Goal: Task Accomplishment & Management: Use online tool/utility

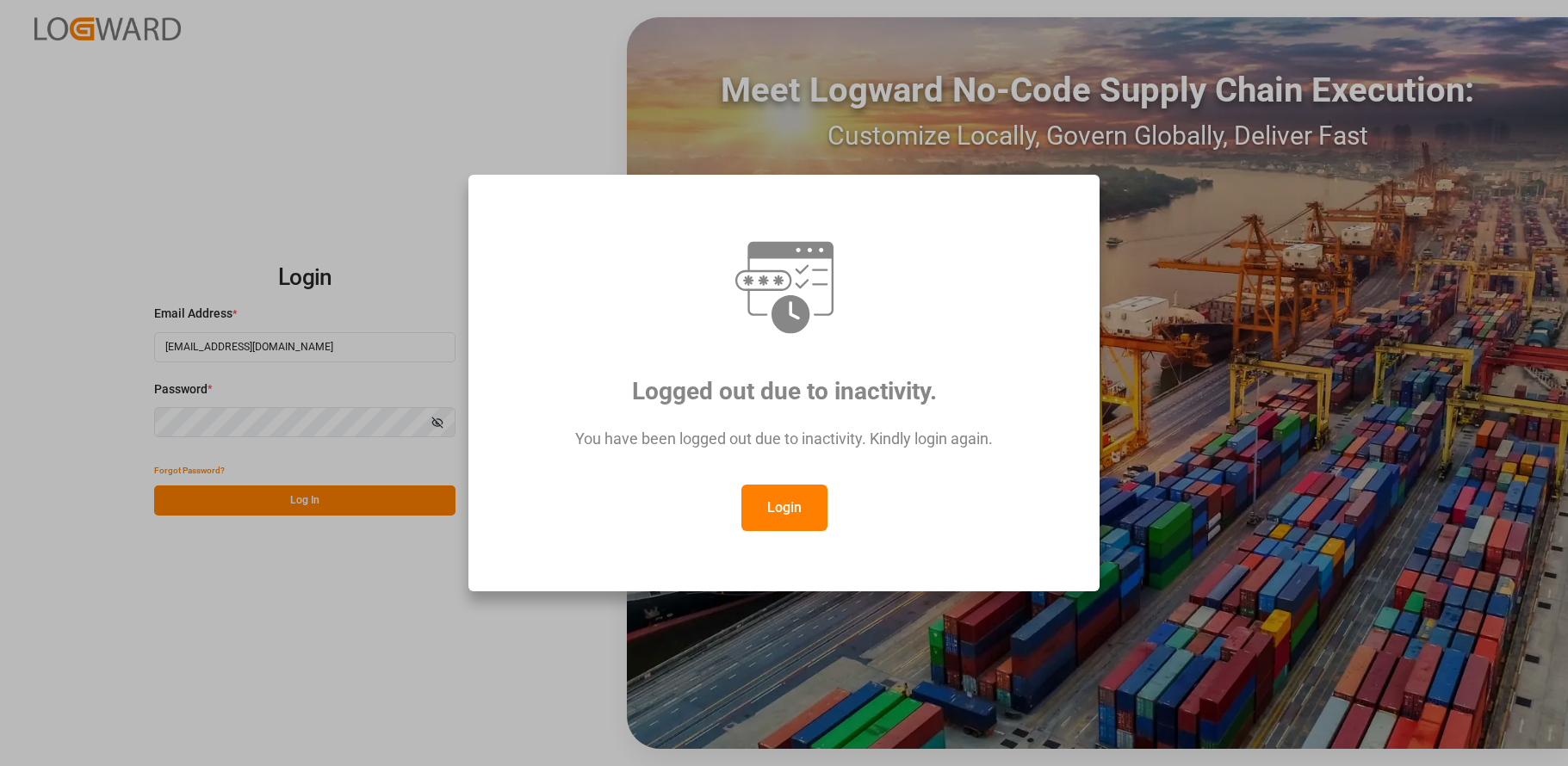
click at [778, 515] on button "Login" at bounding box center [784, 508] width 86 height 46
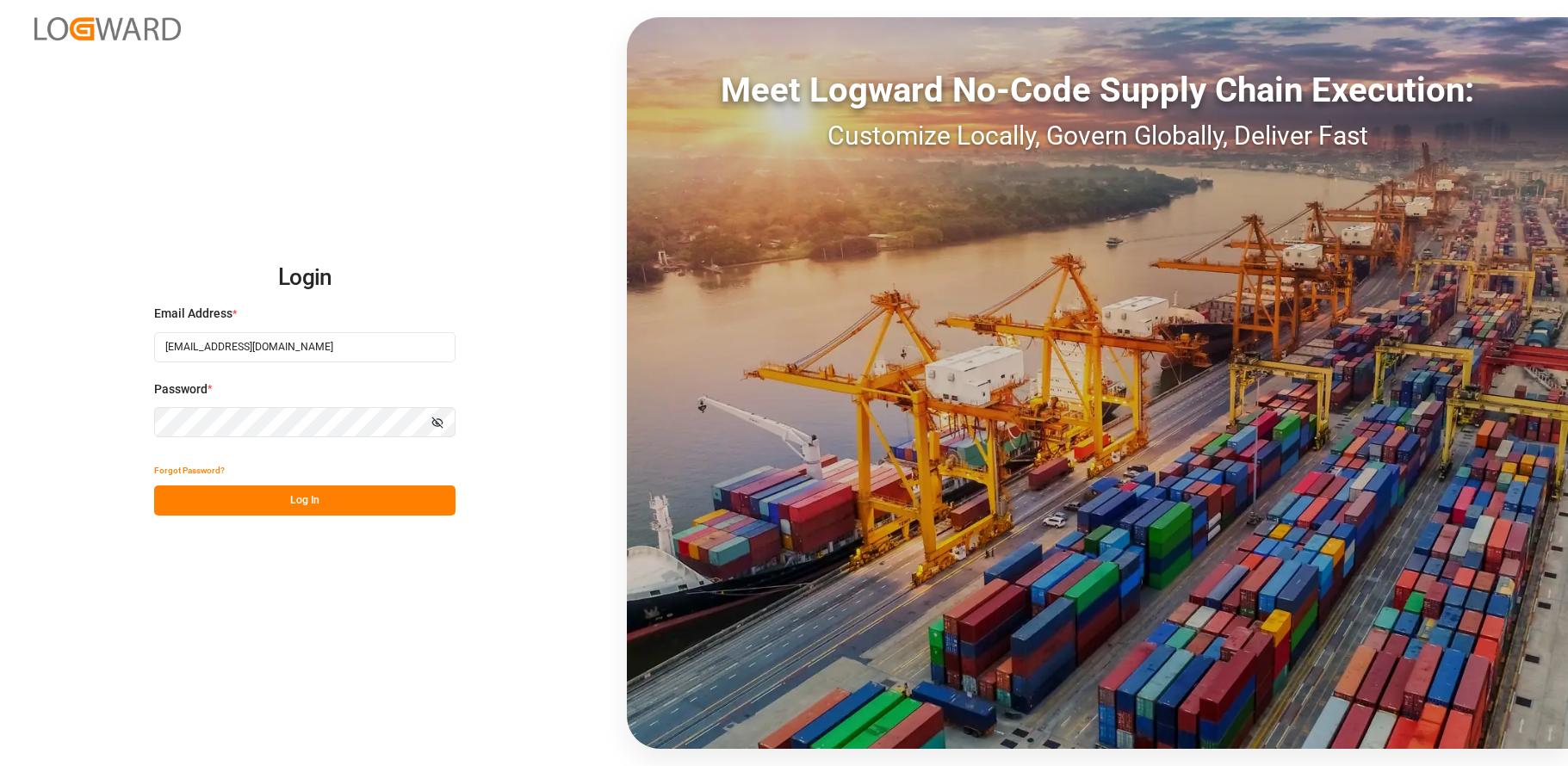
click at [344, 494] on button "Log In" at bounding box center [305, 500] width 301 height 30
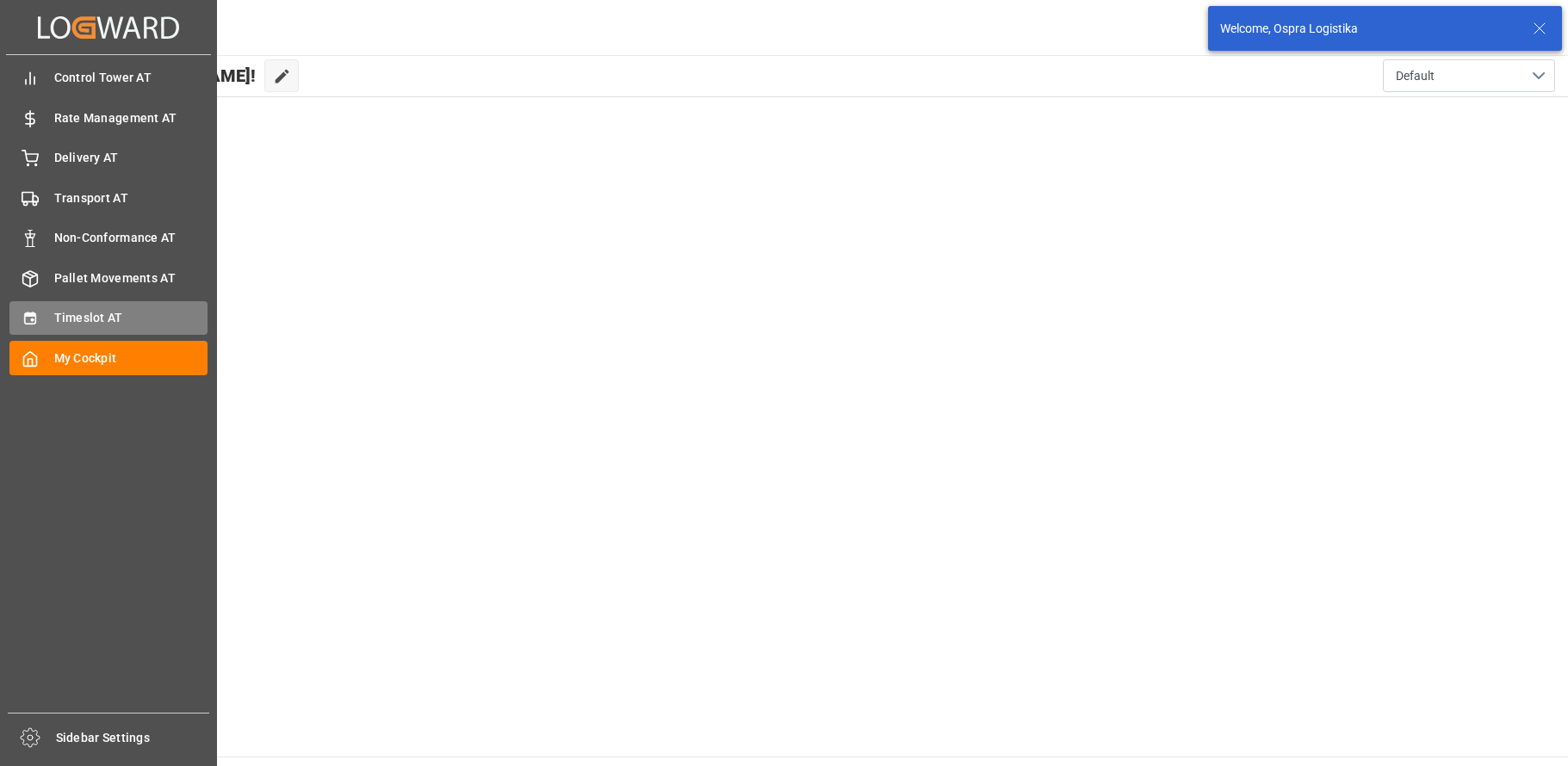
click at [40, 311] on div "Timeslot AT Timeslot AT" at bounding box center [108, 317] width 198 height 34
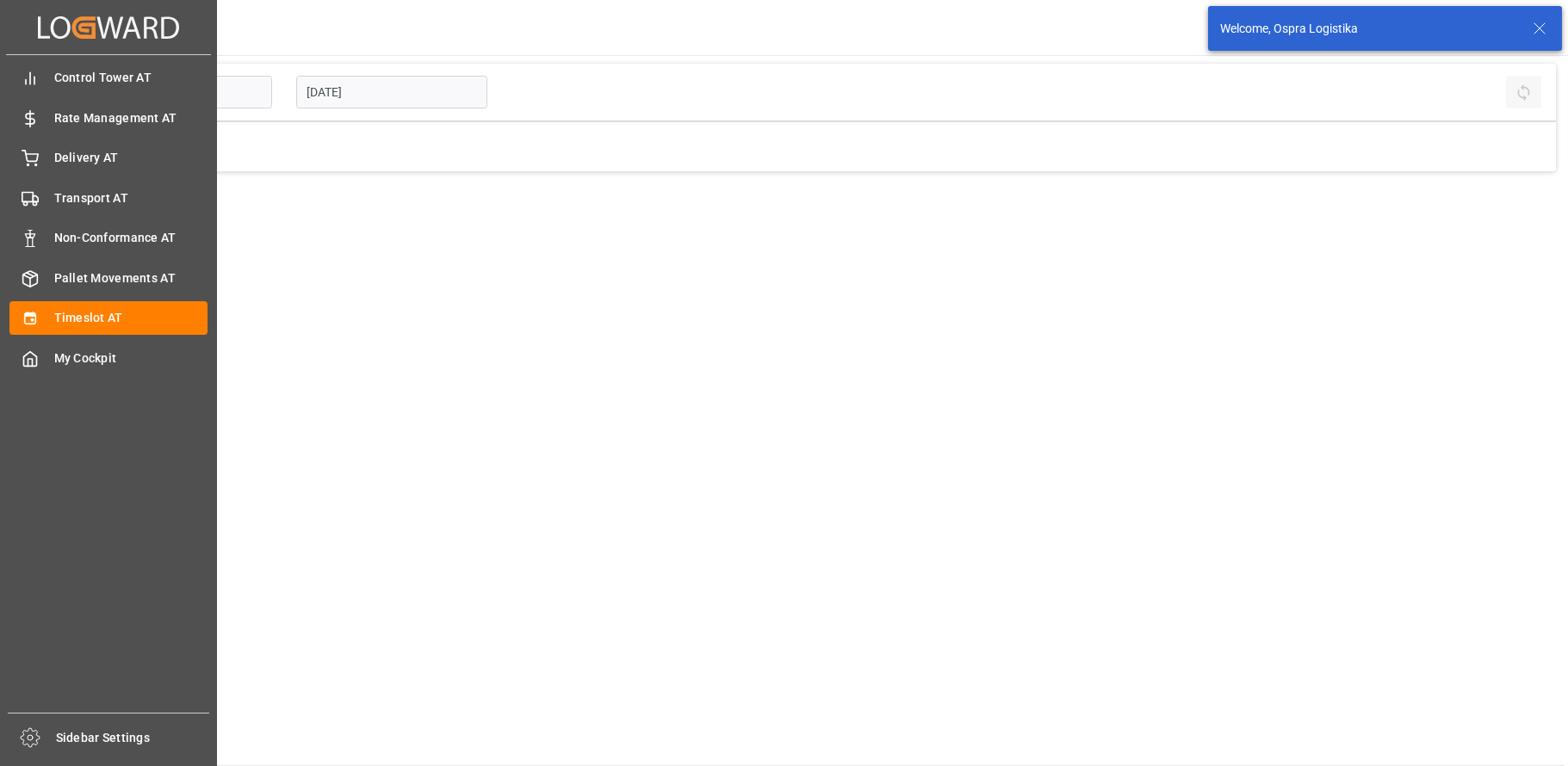
type input "Inbound AT"
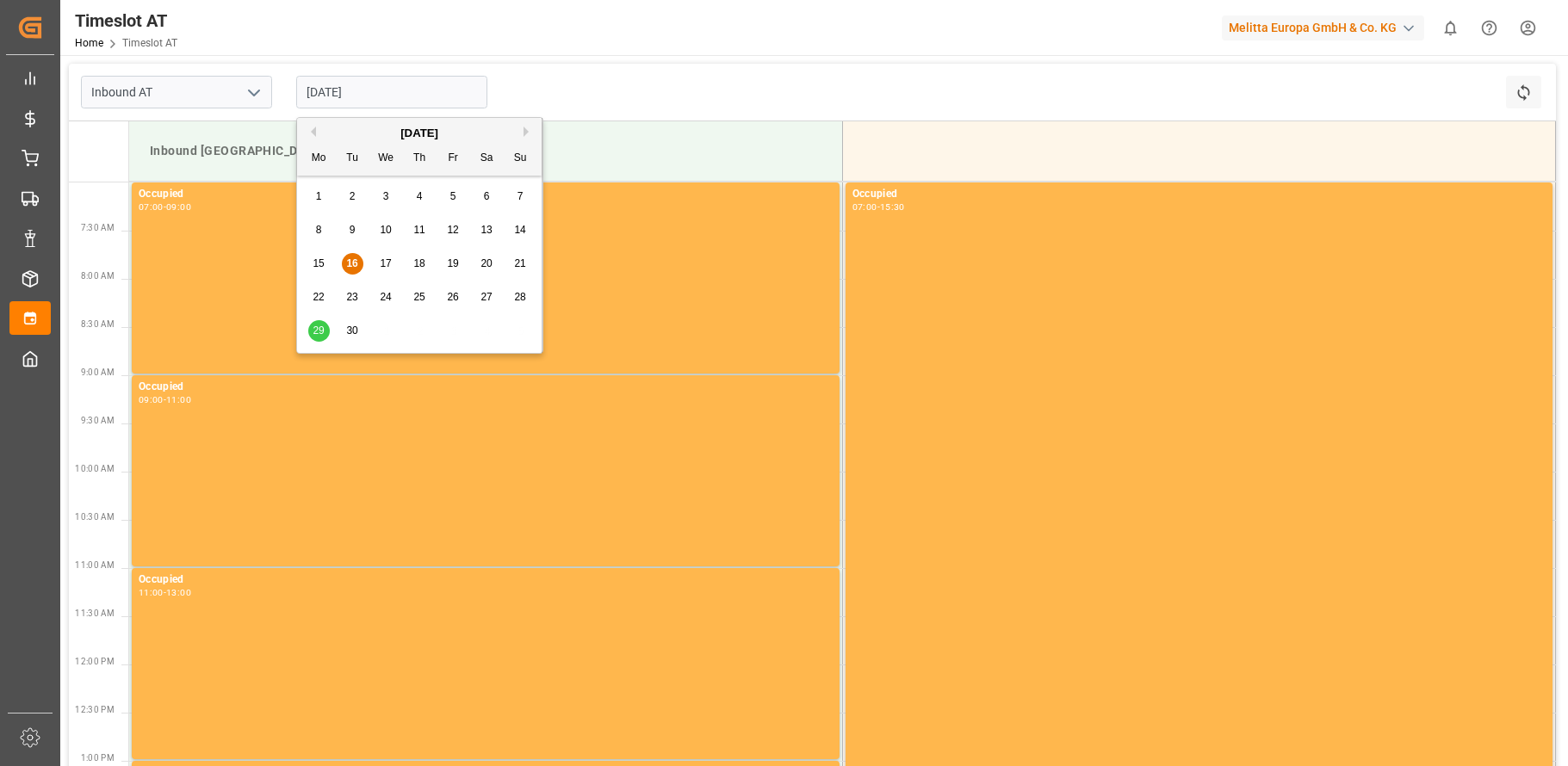
click at [326, 92] on input "[DATE]" at bounding box center [392, 92] width 191 height 33
click at [324, 294] on div "22" at bounding box center [319, 297] width 22 height 21
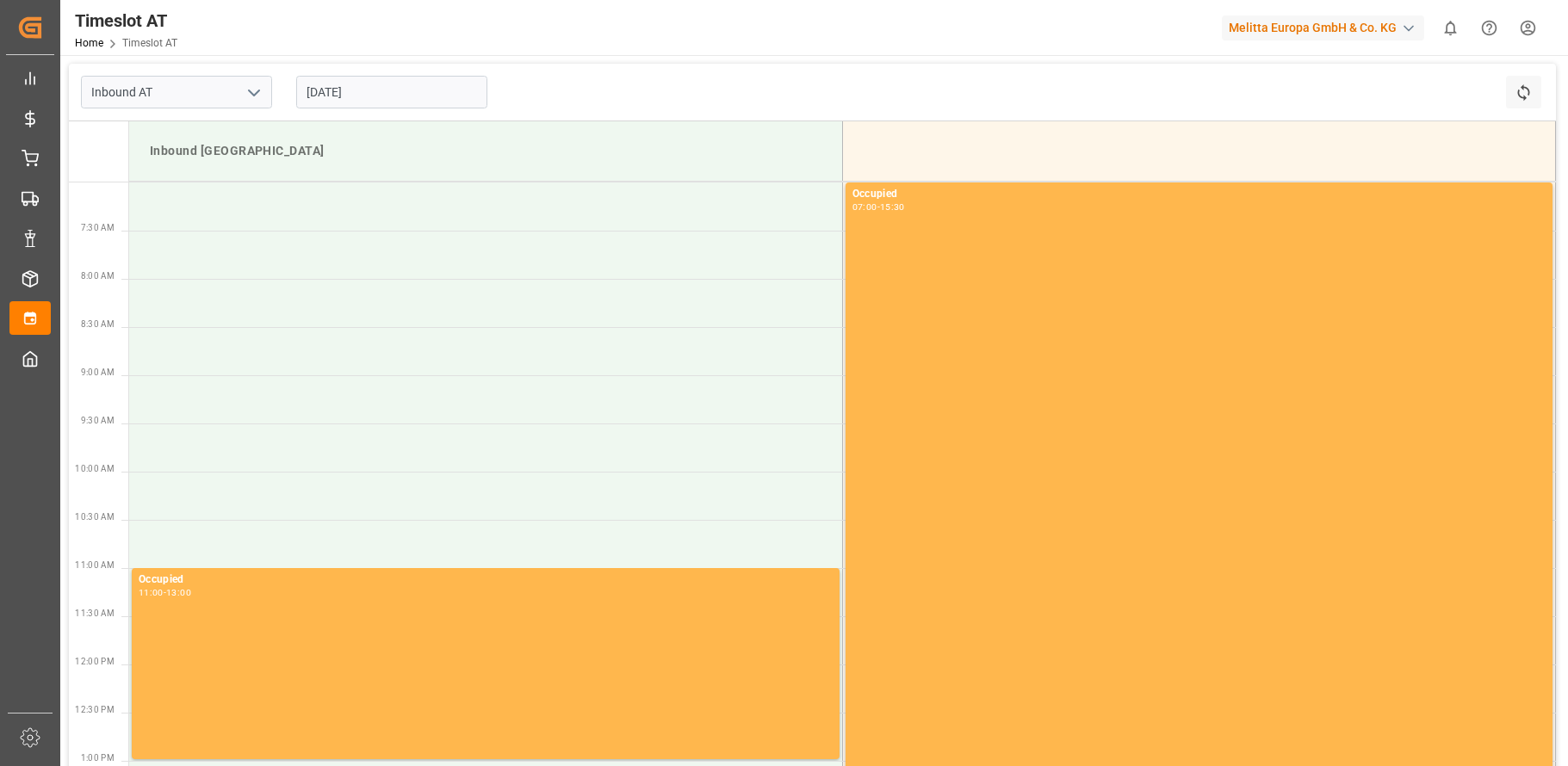
click at [401, 92] on input "[DATE]" at bounding box center [392, 92] width 191 height 33
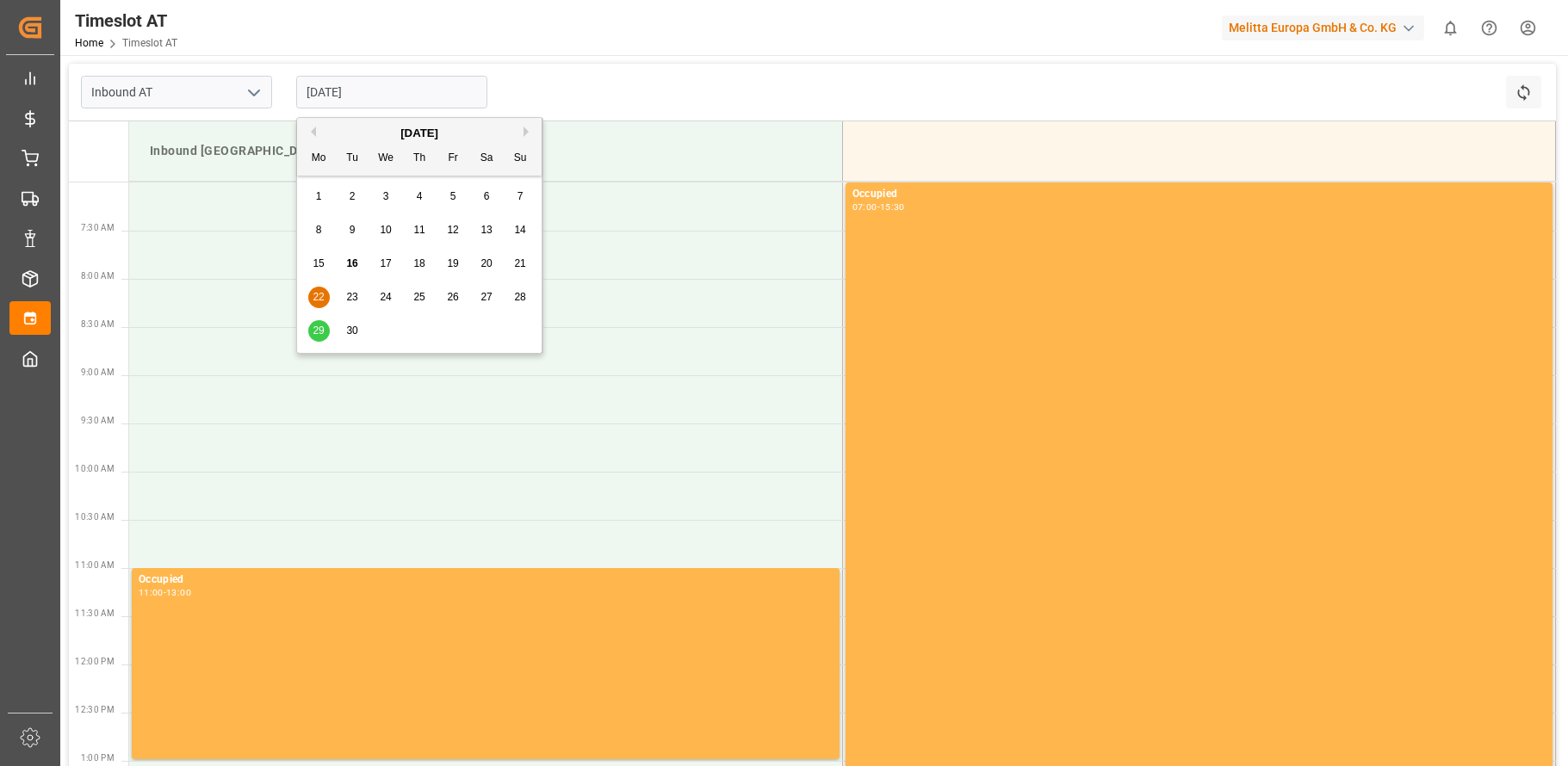
click at [355, 294] on span "23" at bounding box center [352, 296] width 11 height 12
type input "[DATE]"
